Goal: Task Accomplishment & Management: Manage account settings

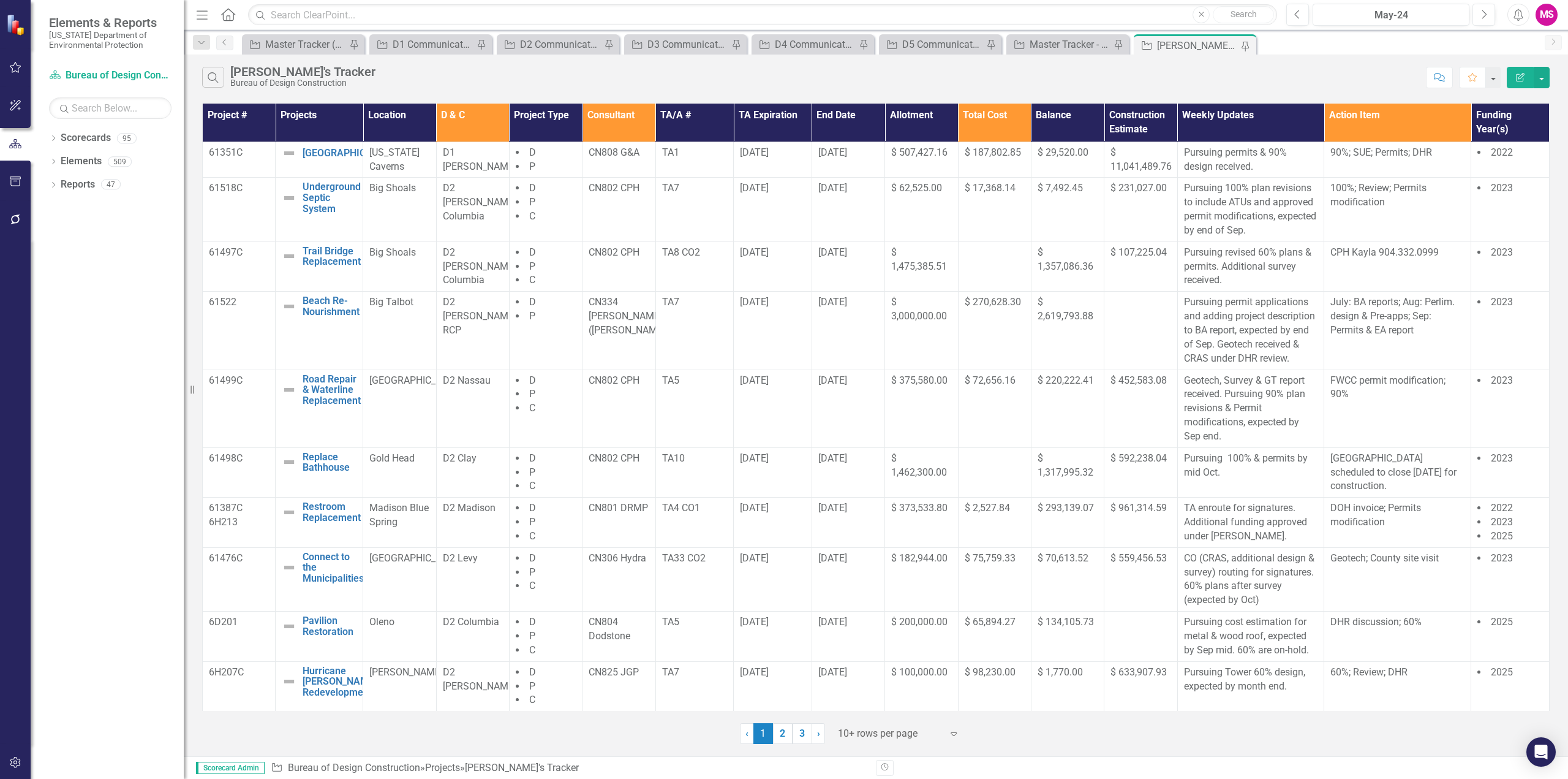
drag, startPoint x: 209, startPoint y: 15, endPoint x: 206, endPoint y: 22, distance: 7.6
click at [209, 15] on icon "Menu" at bounding box center [202, 14] width 16 height 13
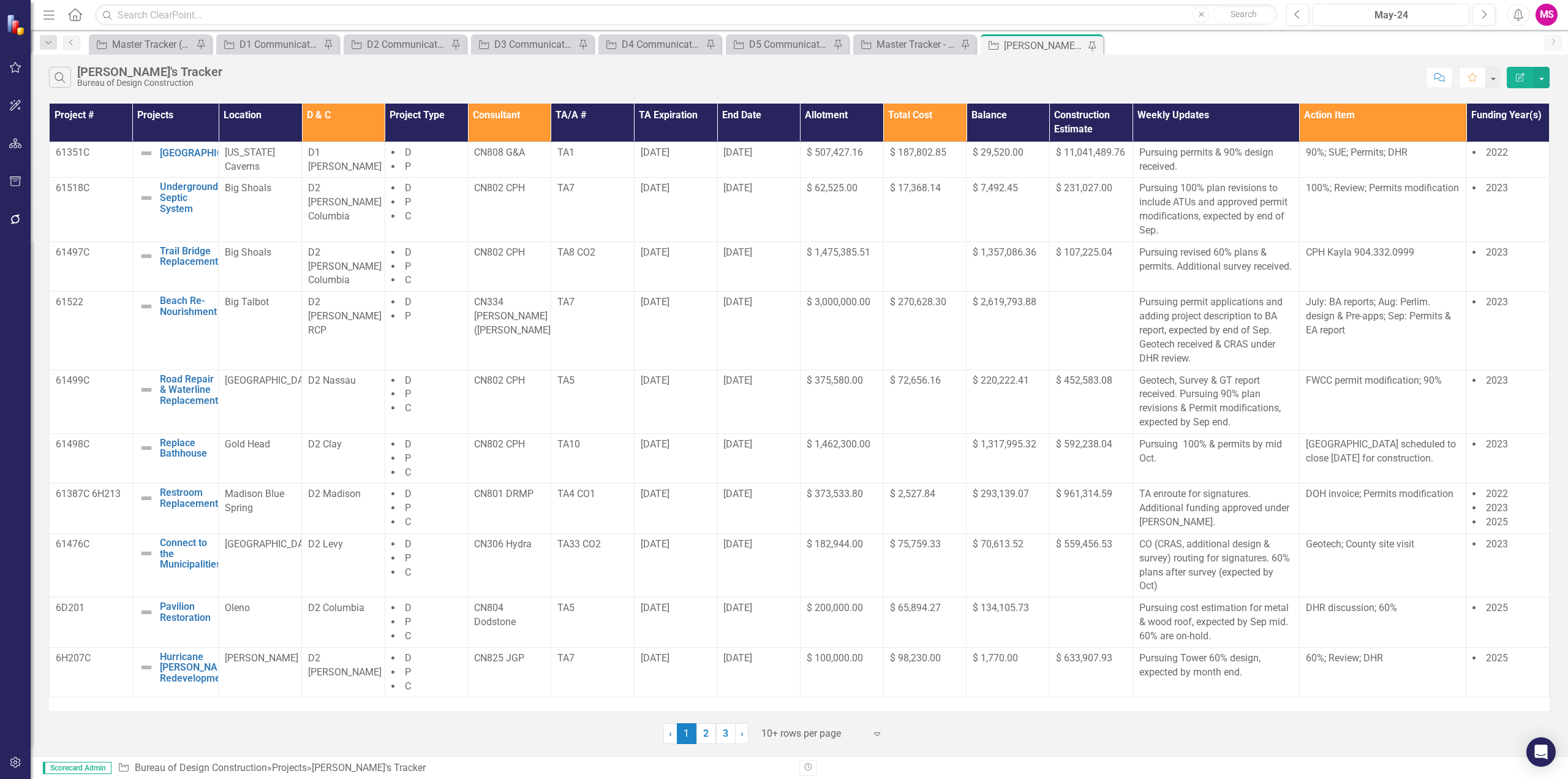
click at [777, 729] on div at bounding box center [813, 734] width 104 height 17
click at [723, 739] on link "3" at bounding box center [725, 734] width 20 height 21
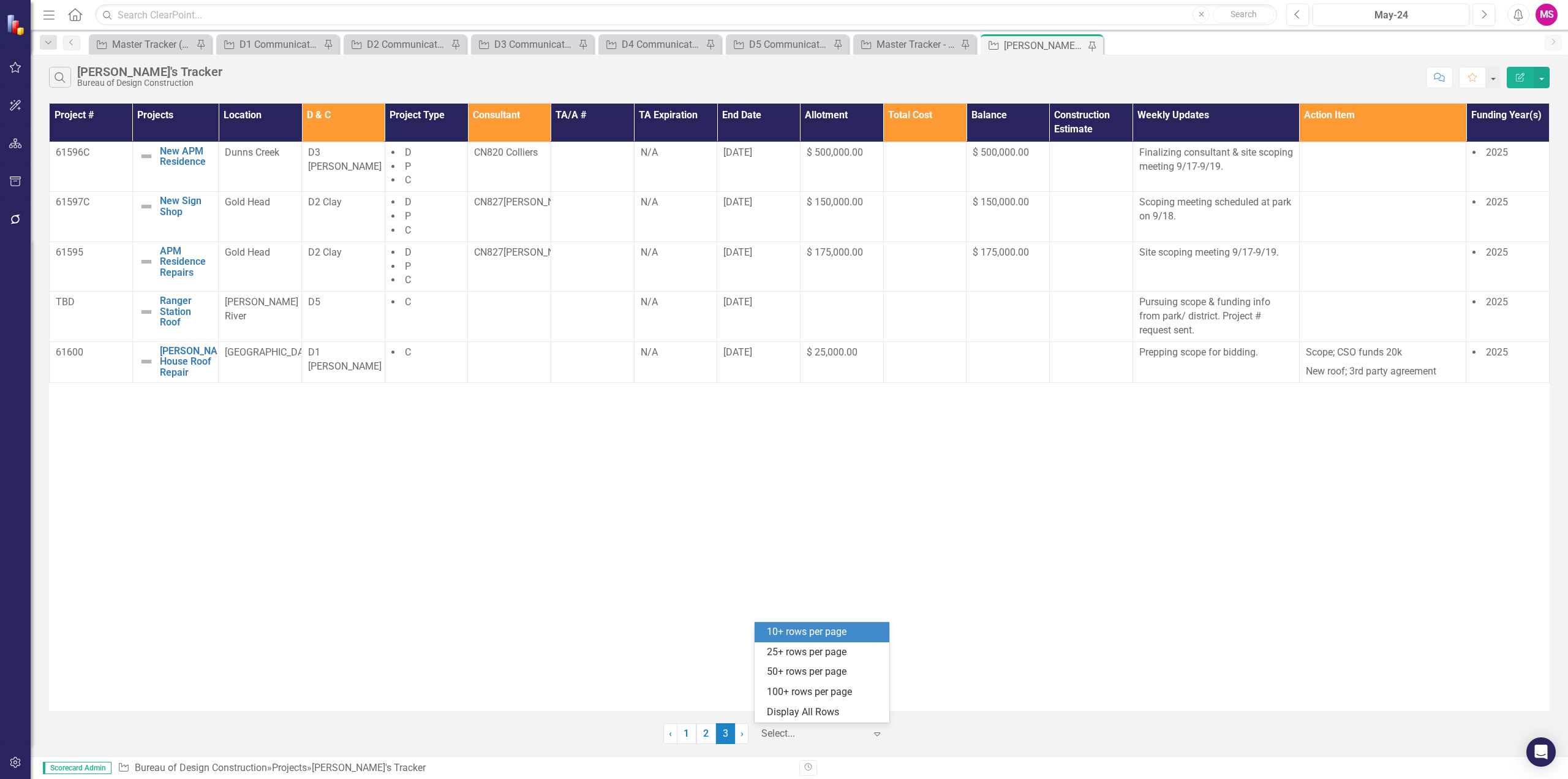
click at [784, 726] on div at bounding box center [813, 734] width 104 height 17
click at [783, 714] on div "Display All Rows" at bounding box center [825, 712] width 115 height 14
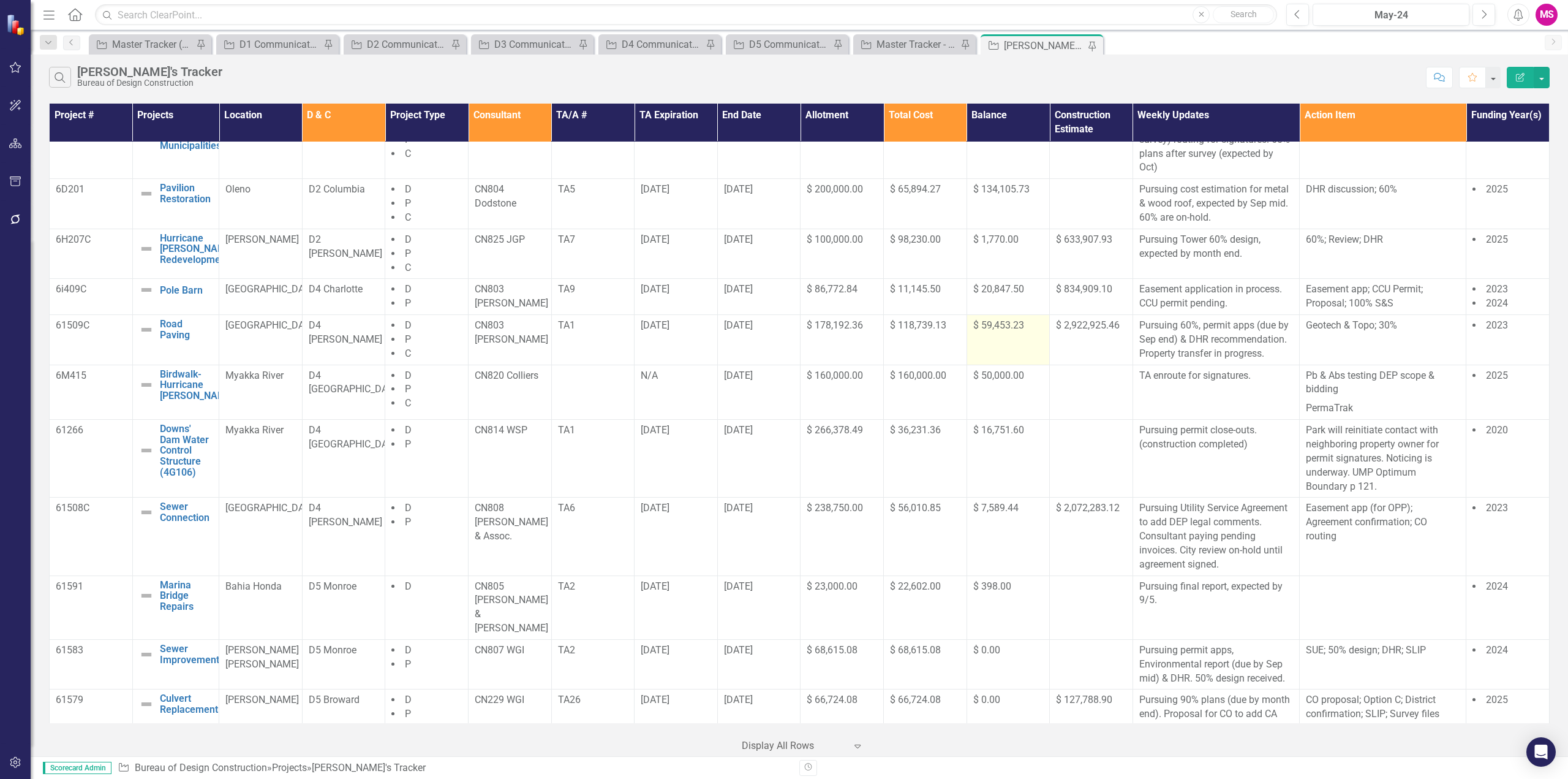
scroll to position [398, 0]
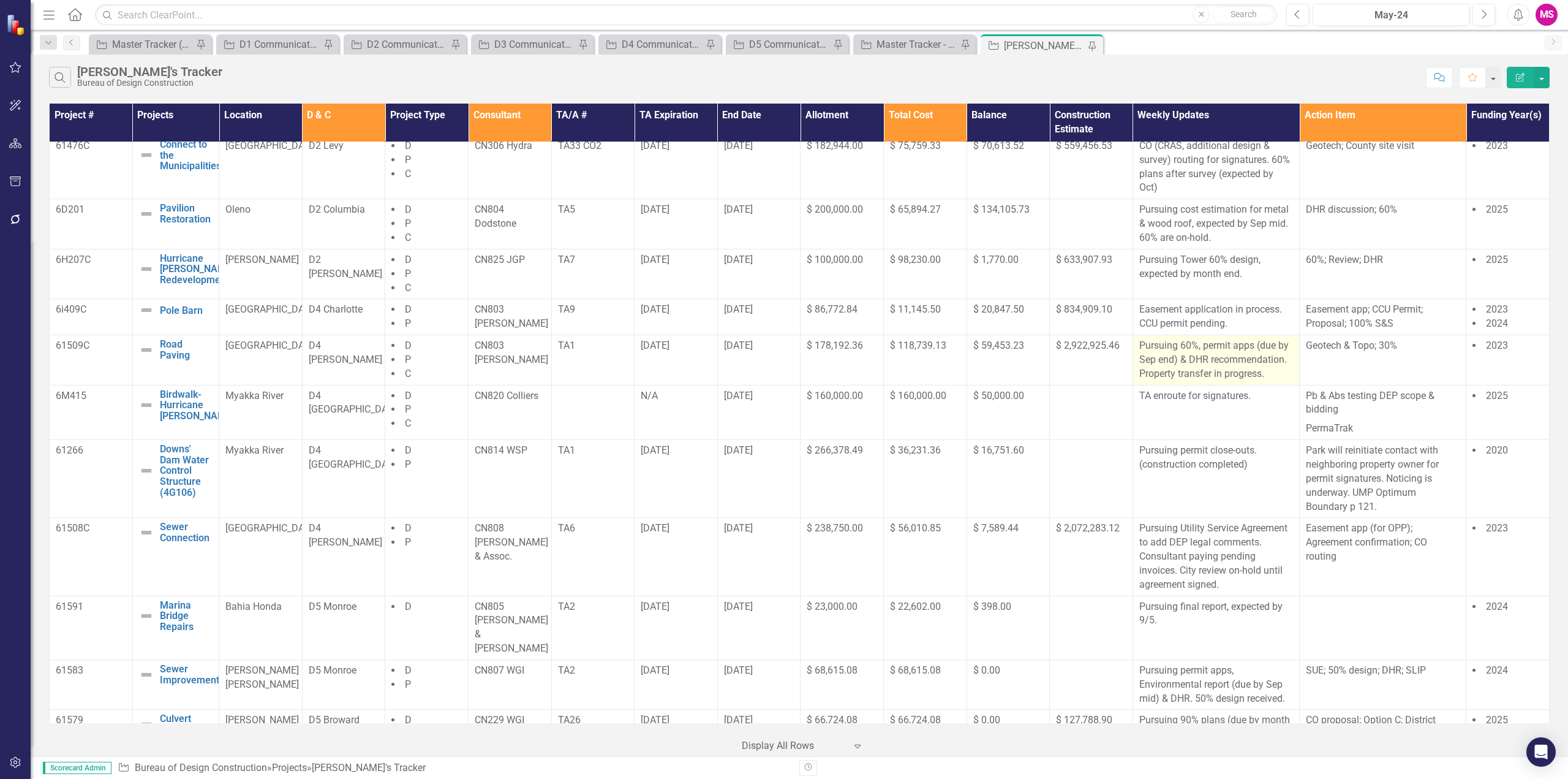
click at [1200, 361] on p "Pursuing 60%, permit apps (due by Sep end) & DHR recommendation. Property trans…" at bounding box center [1216, 360] width 154 height 42
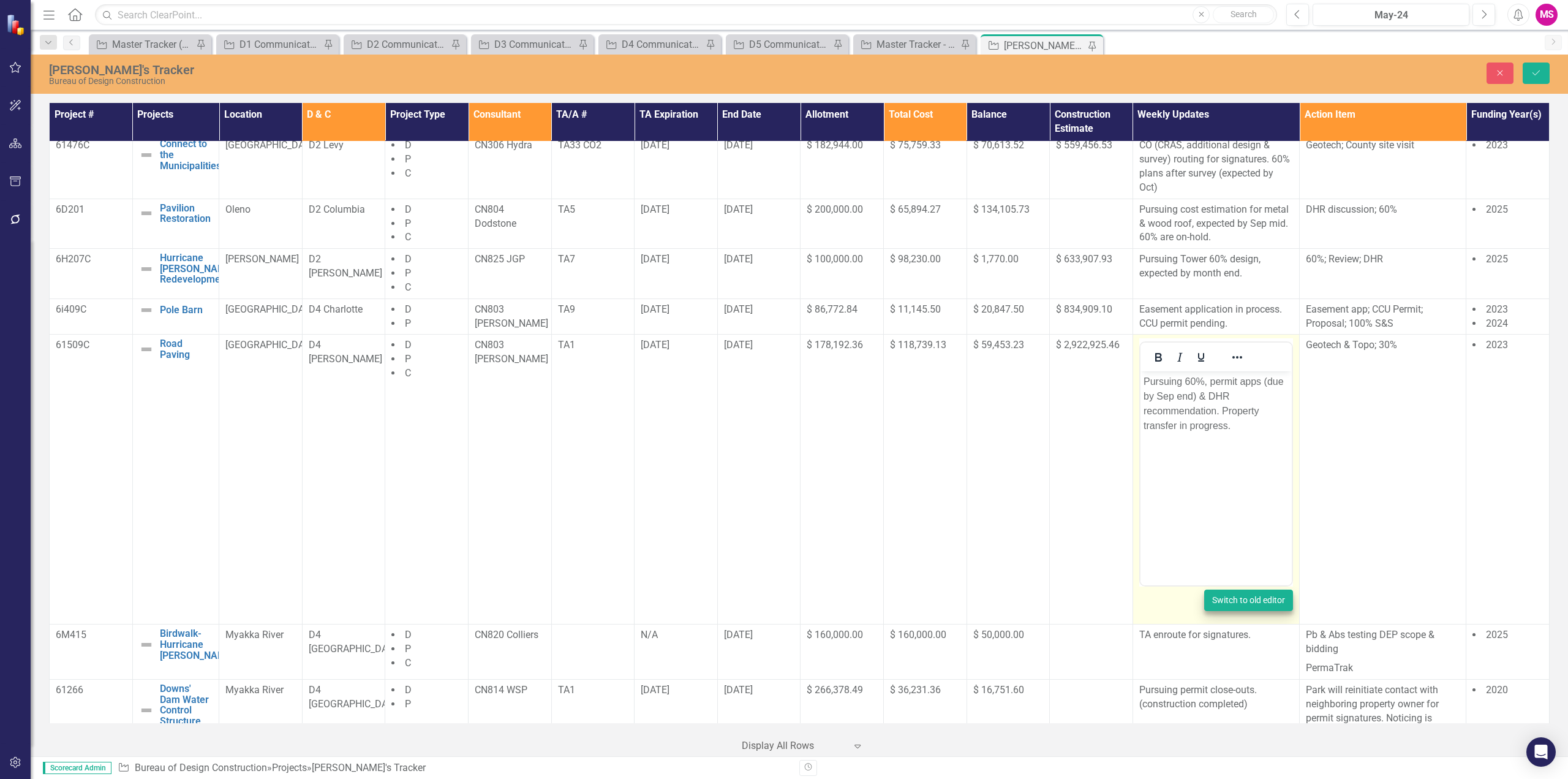
scroll to position [0, 0]
click at [1199, 393] on p "Pursuing 60%, permit apps (due by Sep end) & DHR recommendation. Property trans…" at bounding box center [1215, 404] width 145 height 59
click at [1221, 395] on p "Pursuing 60%, permit apps (due by Sep end). ARMmont.DHR recommendation. Propert…" at bounding box center [1215, 404] width 145 height 59
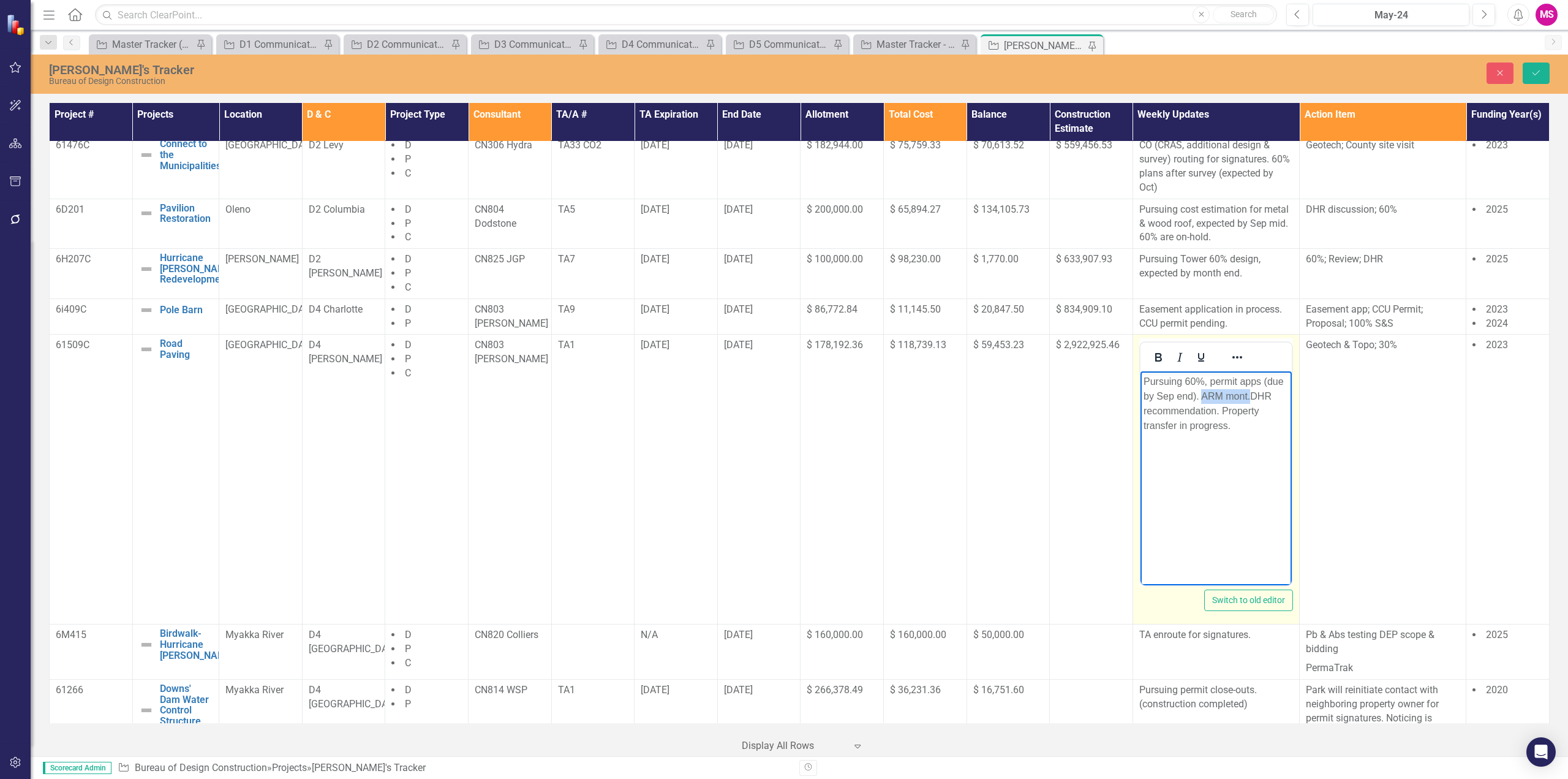
drag, startPoint x: 1202, startPoint y: 395, endPoint x: 1251, endPoint y: 397, distance: 49.0
click at [1251, 397] on p "Pursuing 60%, permit apps (due by Sep end). ARM mont.DHR recommendation. Proper…" at bounding box center [1215, 404] width 145 height 59
click at [1194, 411] on p "Pursuing 60%, permit apps (due by Sep end). DHR recommendation. Property transf…" at bounding box center [1215, 404] width 145 height 59
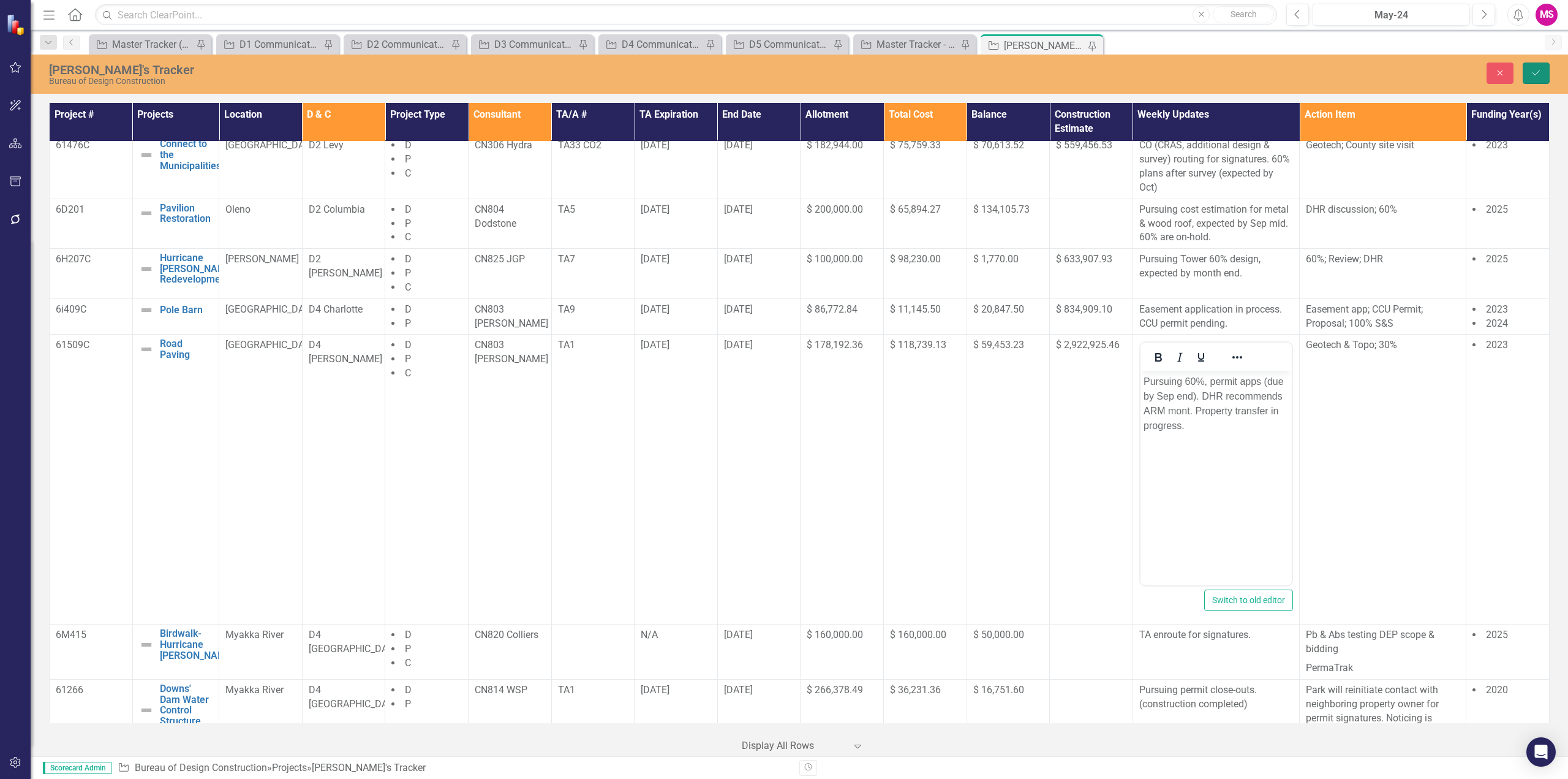
click at [1537, 69] on icon "Save" at bounding box center [1536, 72] width 11 height 8
